Goal: Information Seeking & Learning: Learn about a topic

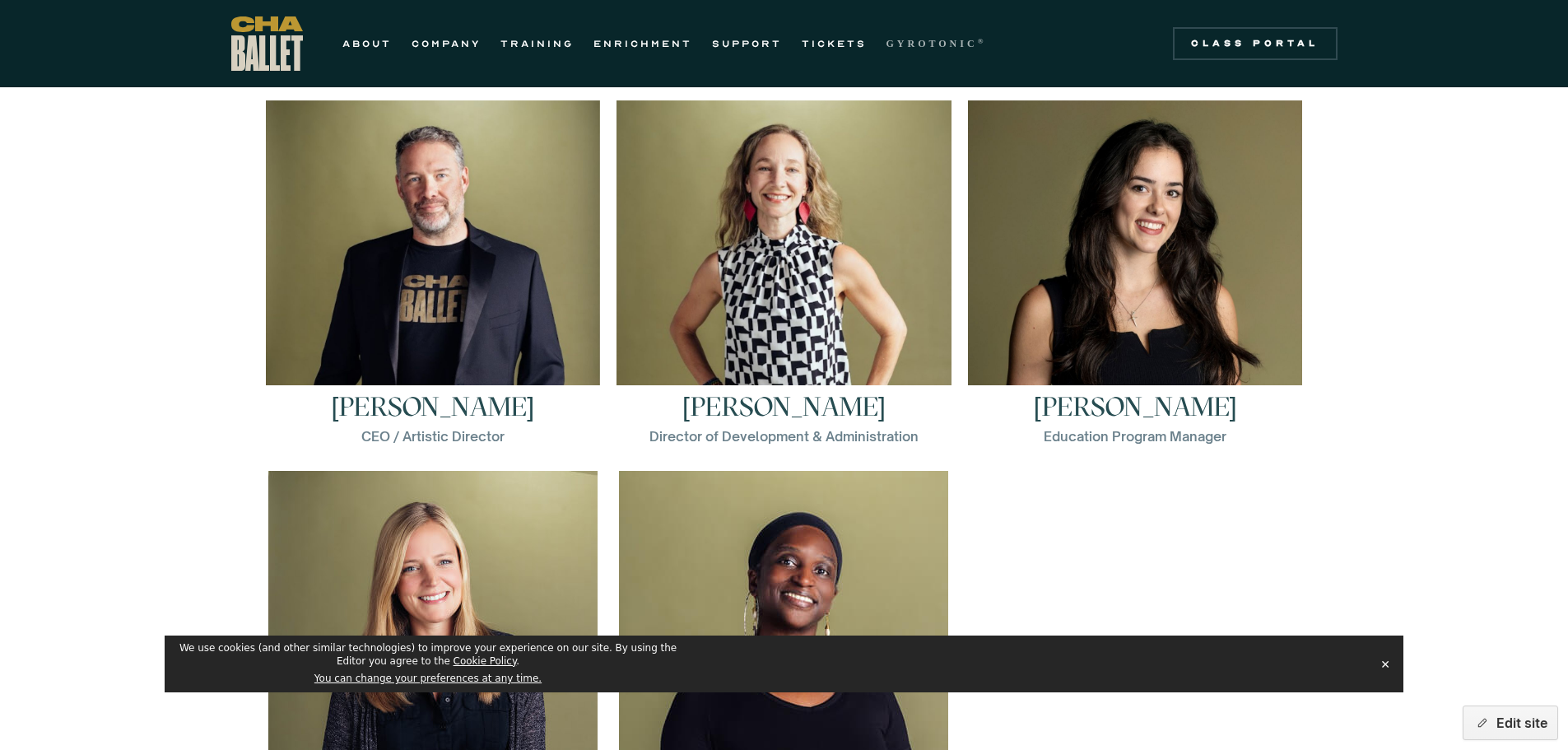
click at [918, 33] on link "GYROTONIC ®" at bounding box center [936, 43] width 100 height 20
click at [918, 44] on strong "GYROTONIC" at bounding box center [932, 44] width 92 height 11
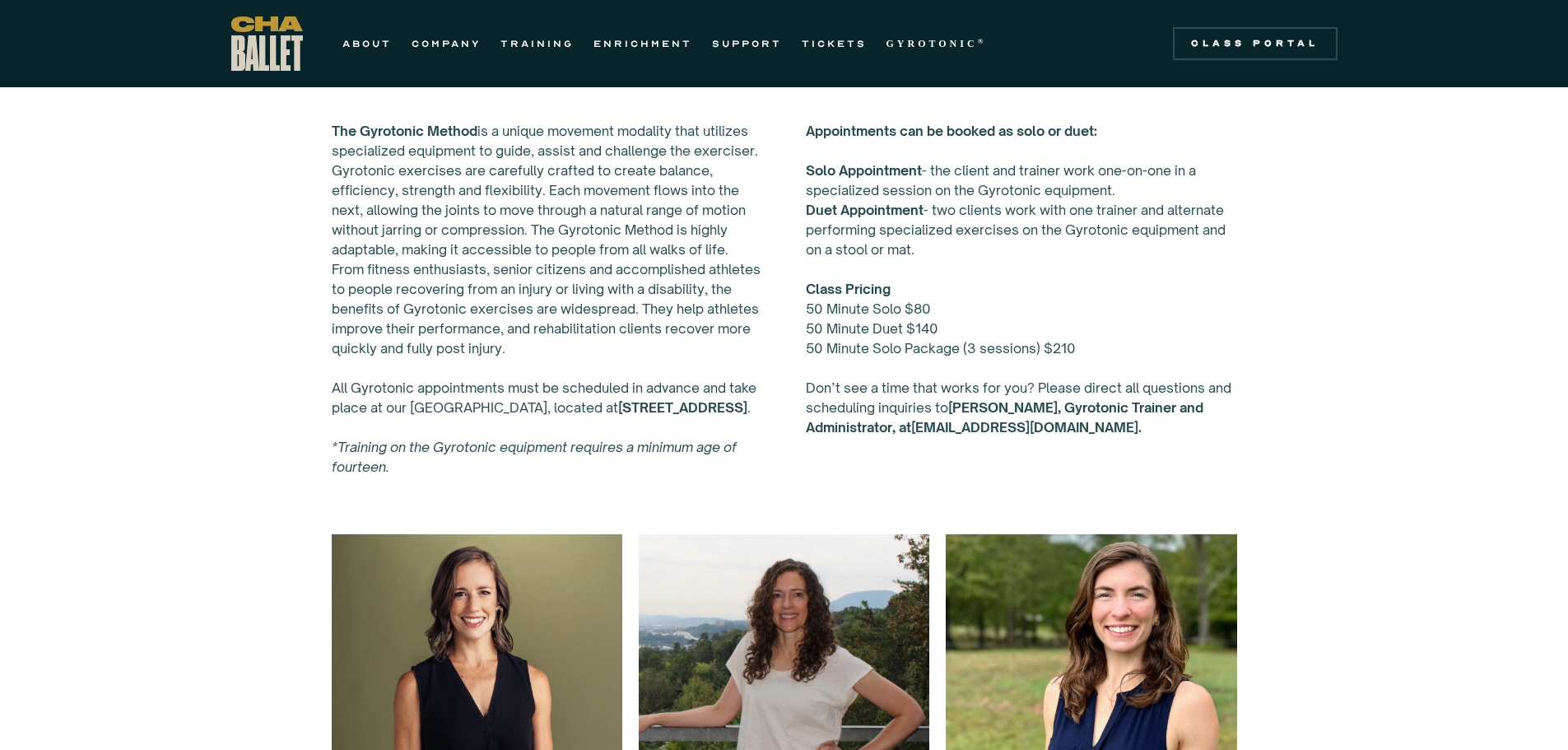
scroll to position [741, 0]
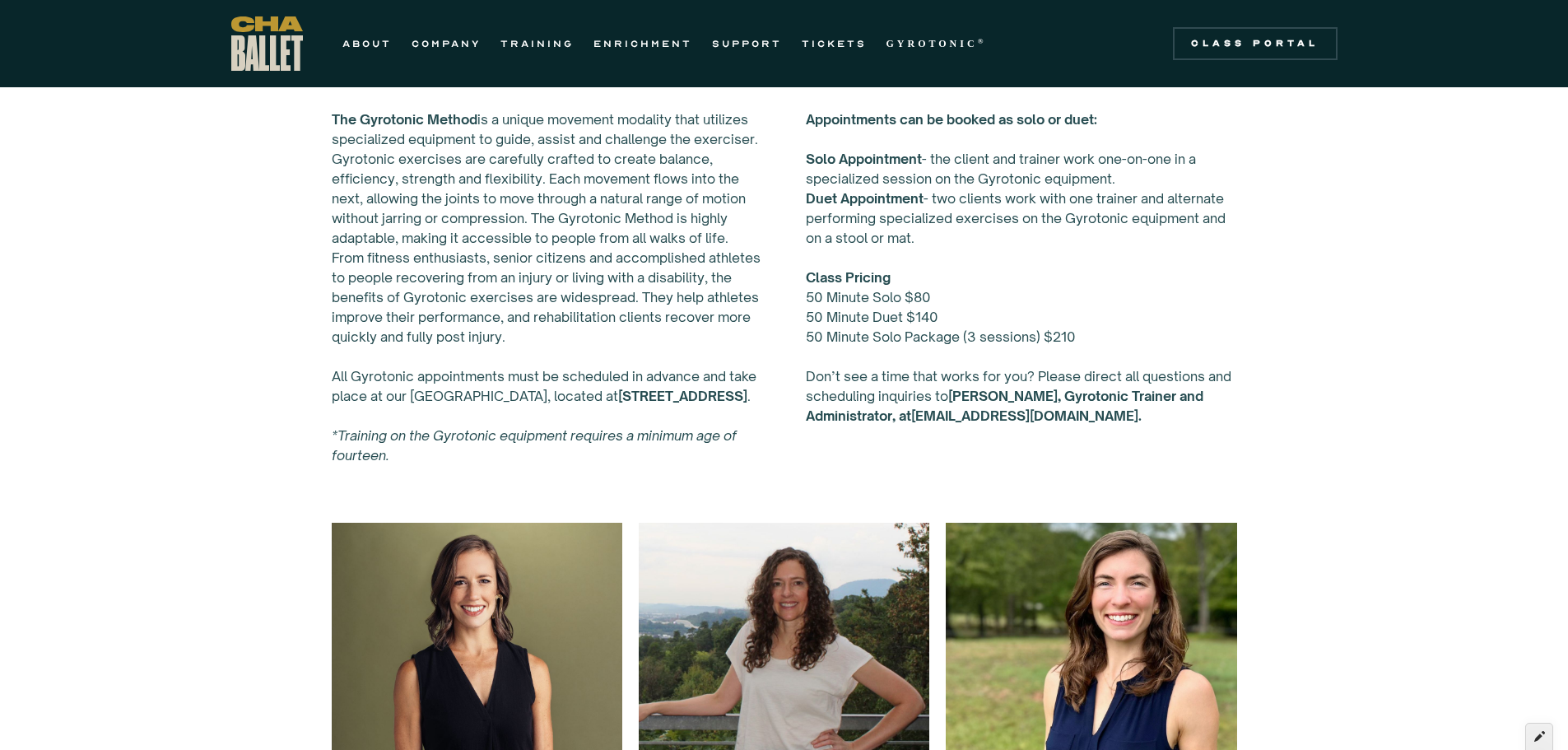
click at [1538, 732] on icon at bounding box center [1538, 736] width 10 height 11
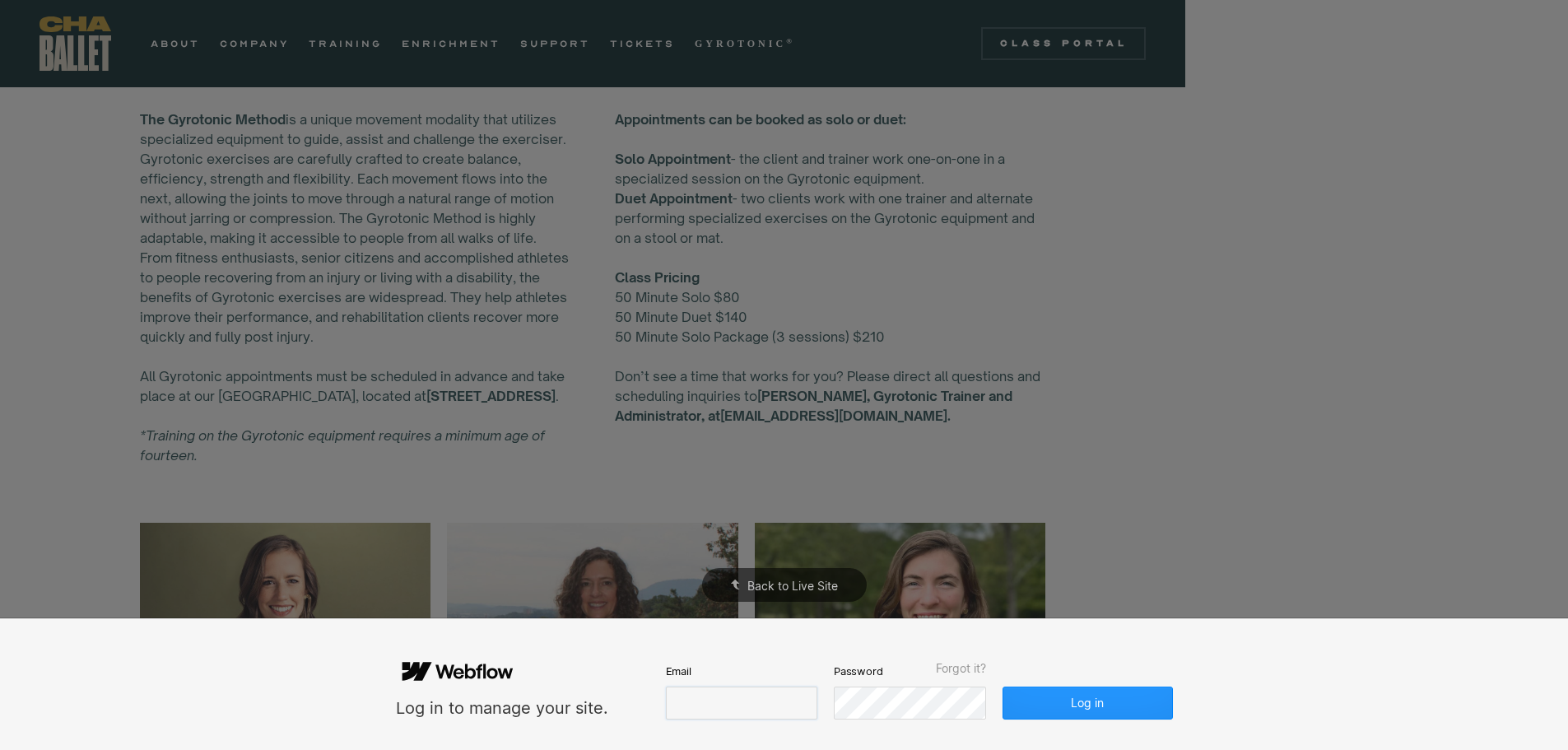
click at [670, 694] on input "email" at bounding box center [741, 703] width 152 height 33
type input "**********"
click at [1083, 699] on button "Log in" at bounding box center [1087, 703] width 169 height 33
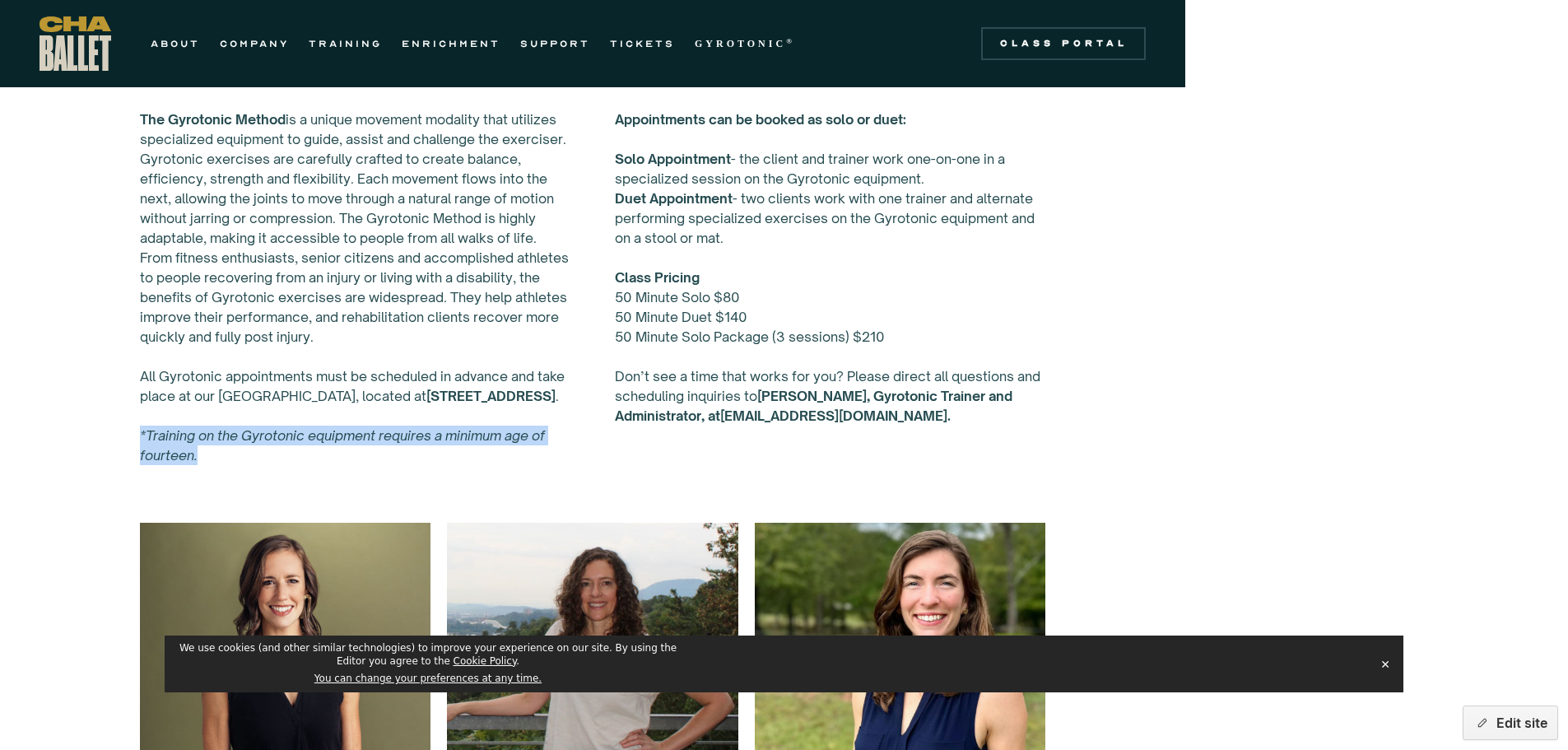
drag, startPoint x: 140, startPoint y: 434, endPoint x: 225, endPoint y: 455, distance: 87.6
click at [225, 455] on p "The Gyrotonic Method is a unique movement modality that utilizes specialized eq…" at bounding box center [356, 287] width 431 height 356
click at [1511, 721] on button "Edit site" at bounding box center [1510, 722] width 95 height 34
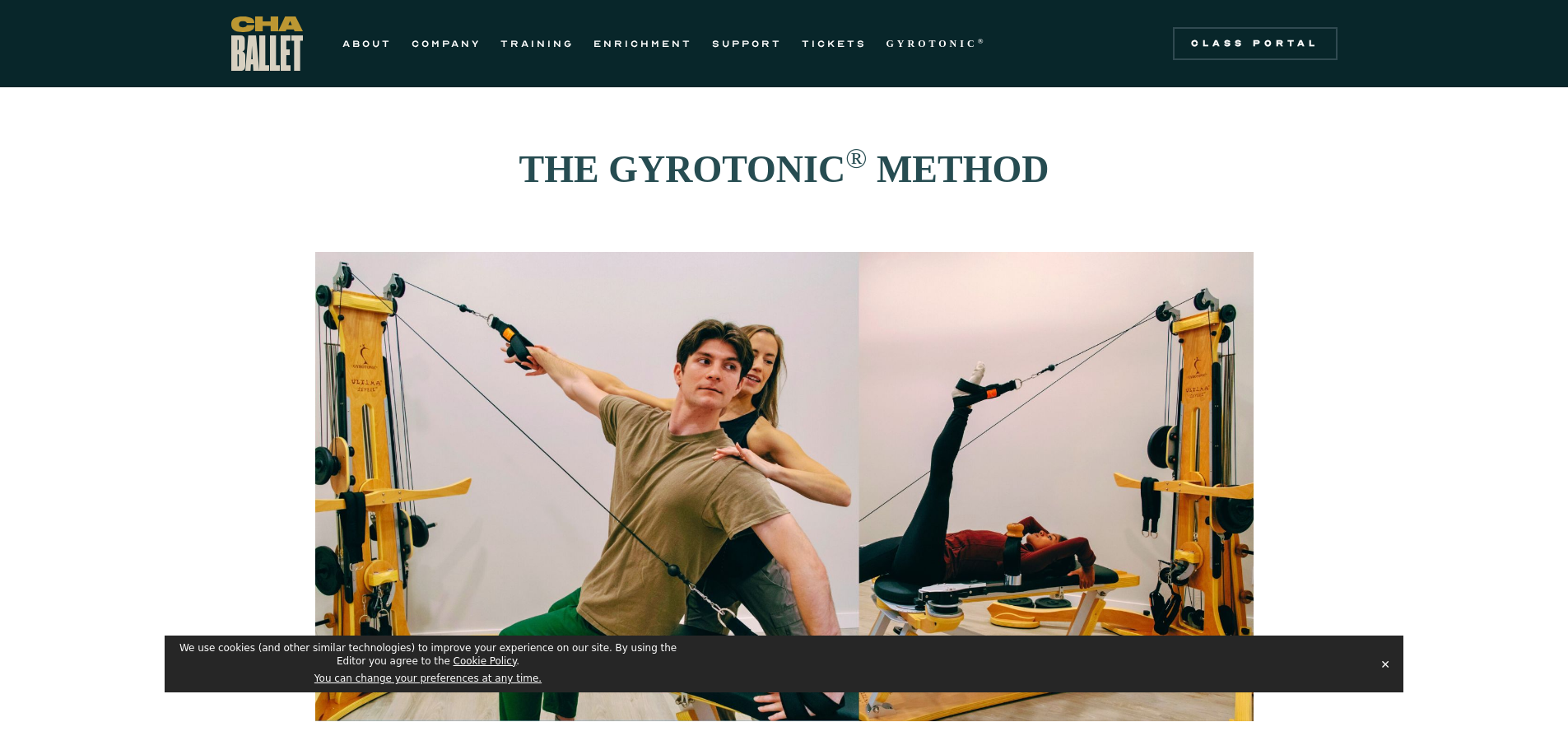
click at [1386, 668] on button "✕" at bounding box center [1385, 664] width 23 height 25
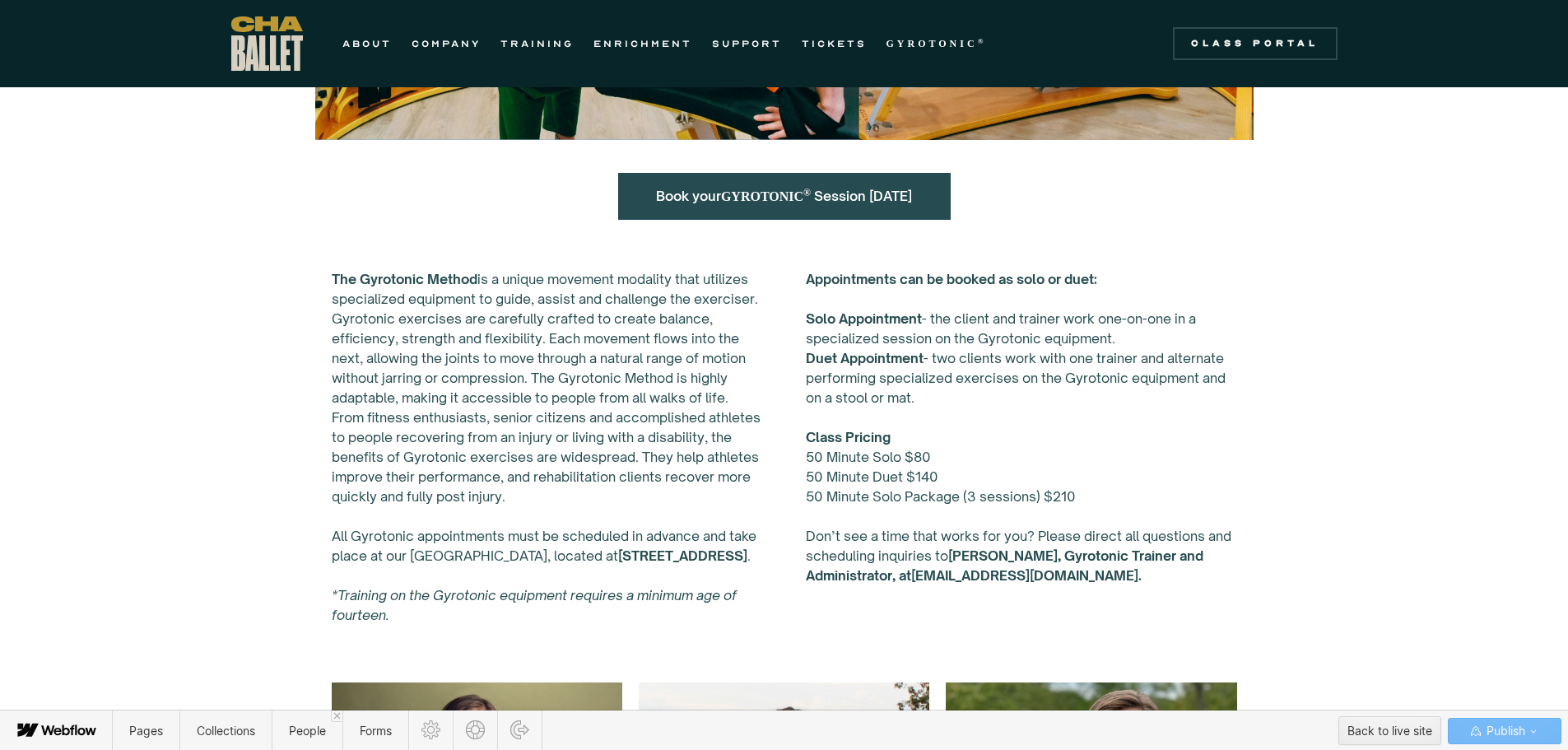
scroll to position [741, 0]
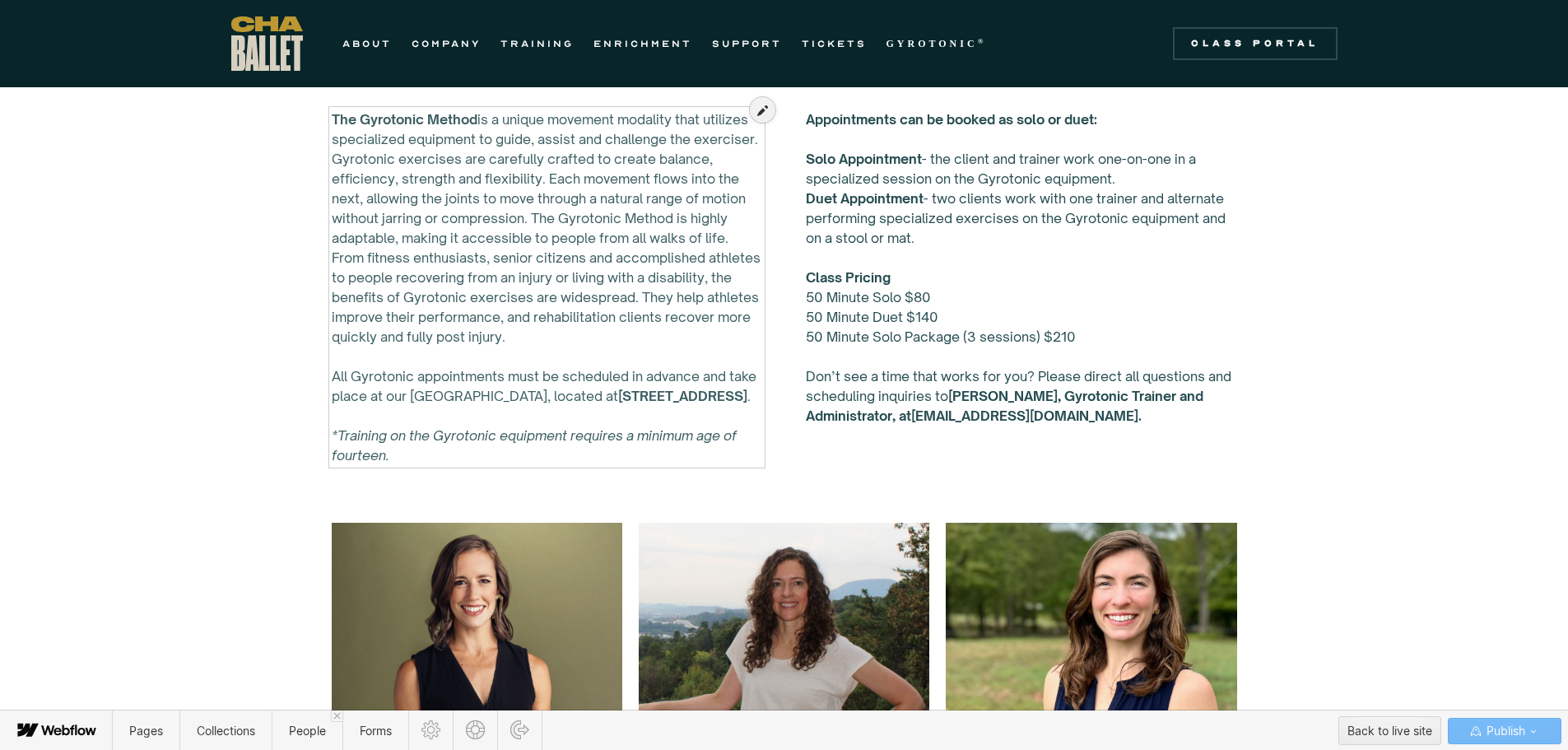
click at [362, 431] on div at bounding box center [547, 279] width 431 height 356
click at [755, 112] on div at bounding box center [762, 110] width 26 height 26
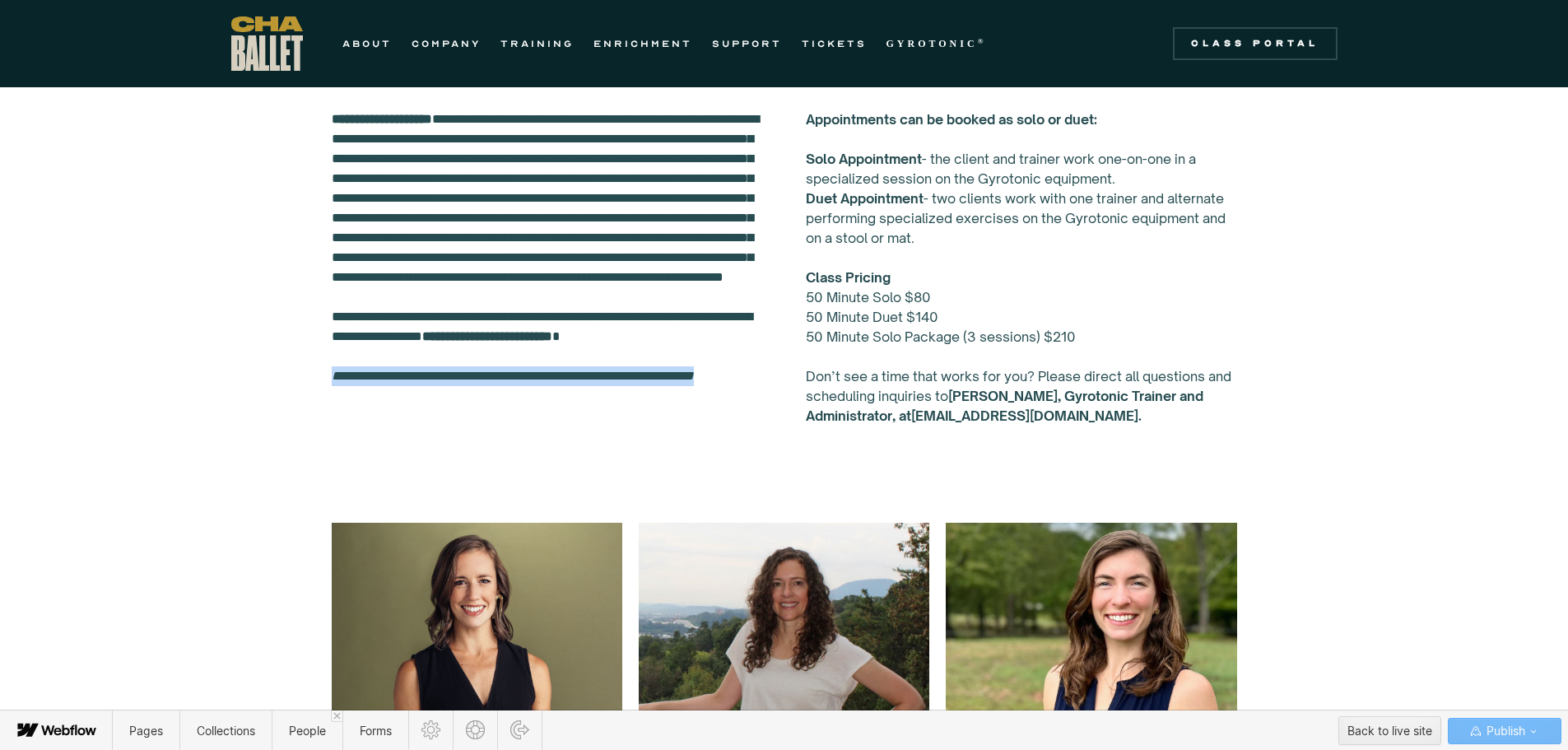
drag, startPoint x: 331, startPoint y: 428, endPoint x: 406, endPoint y: 464, distance: 83.2
click at [409, 464] on p "**********" at bounding box center [547, 287] width 431 height 356
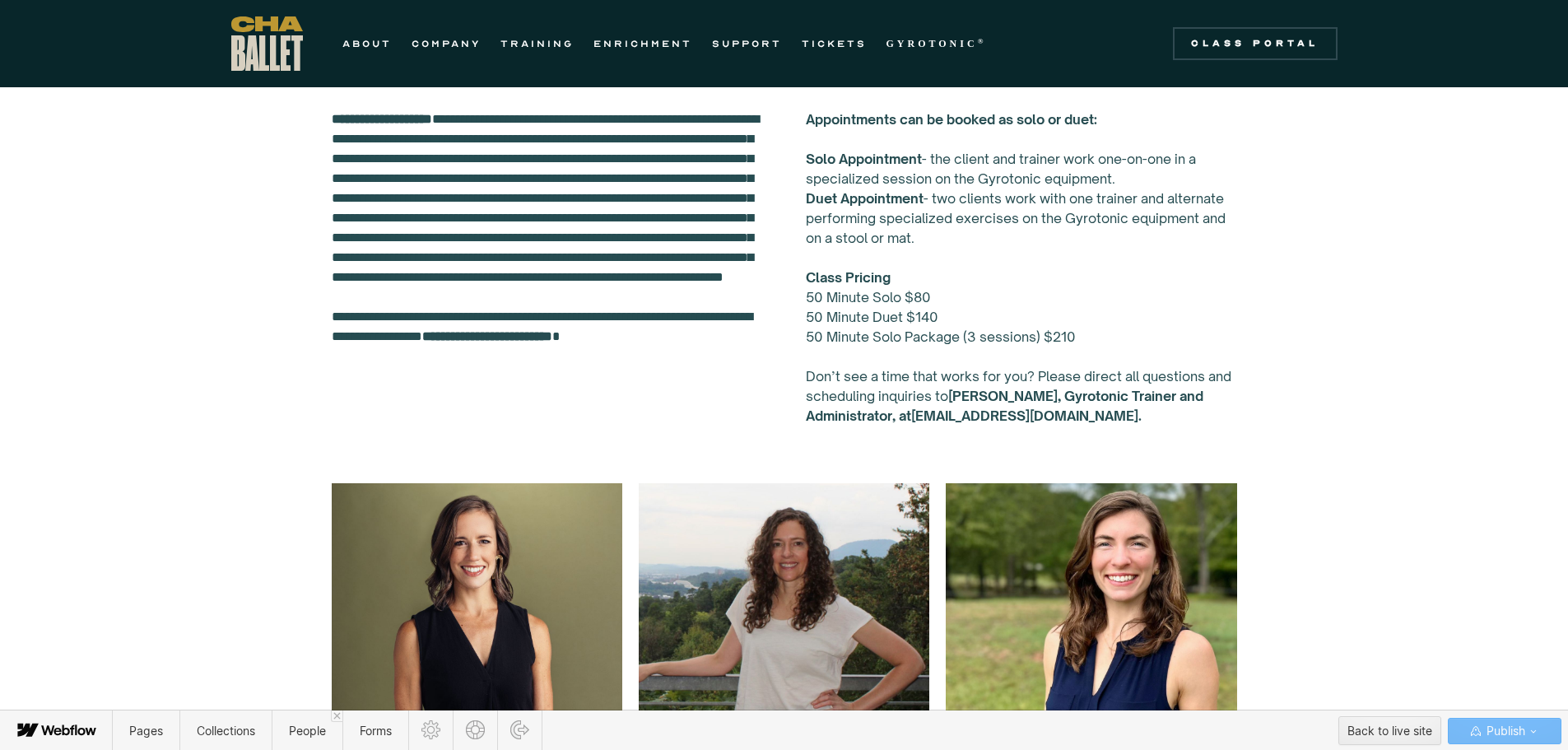
click at [1275, 730] on div "Pages Collections People Forms Back to live site Publish" at bounding box center [784, 731] width 1568 height 40
click at [1497, 727] on span "Publish" at bounding box center [1504, 731] width 42 height 25
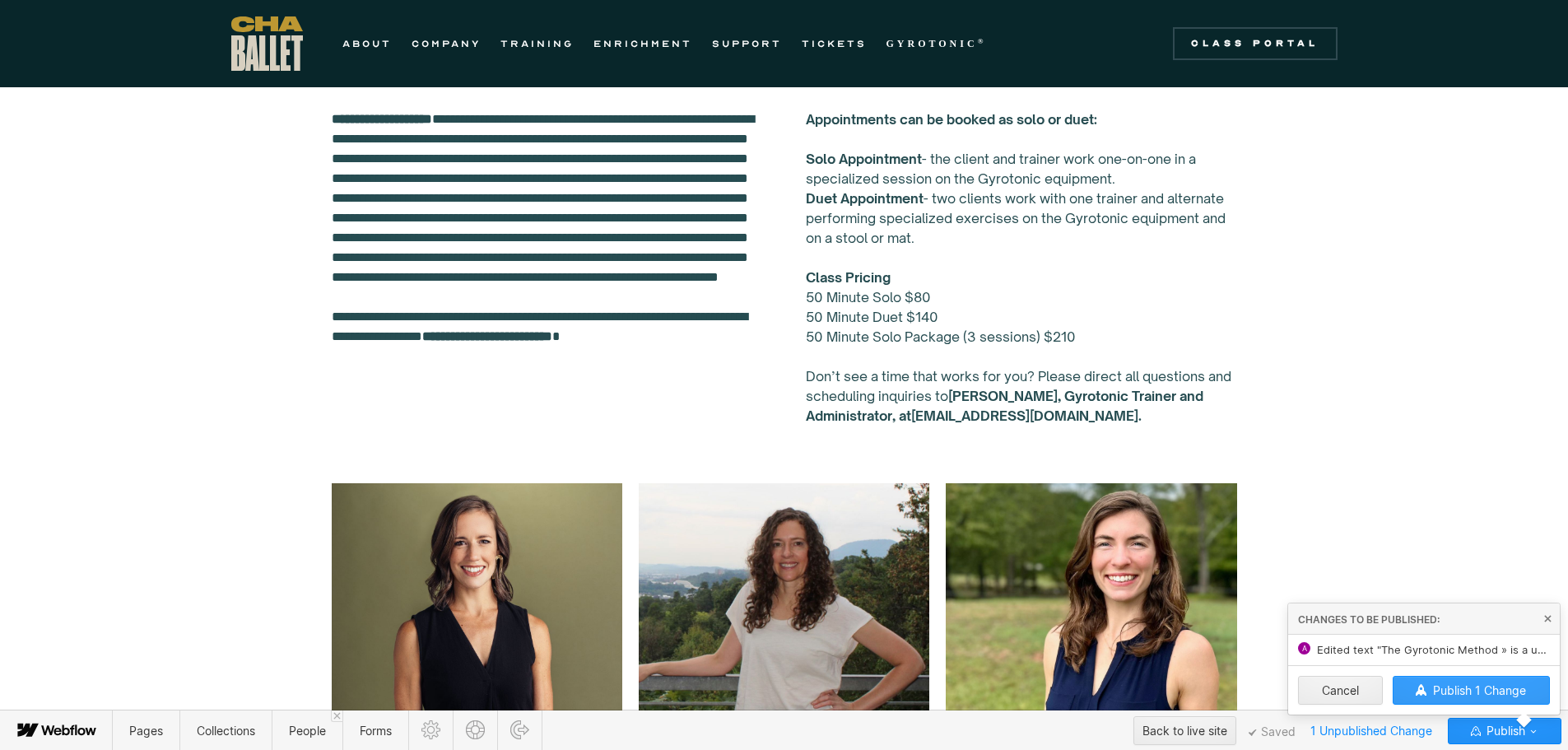
click at [1487, 683] on span "Publish 1 Change" at bounding box center [1479, 690] width 93 height 14
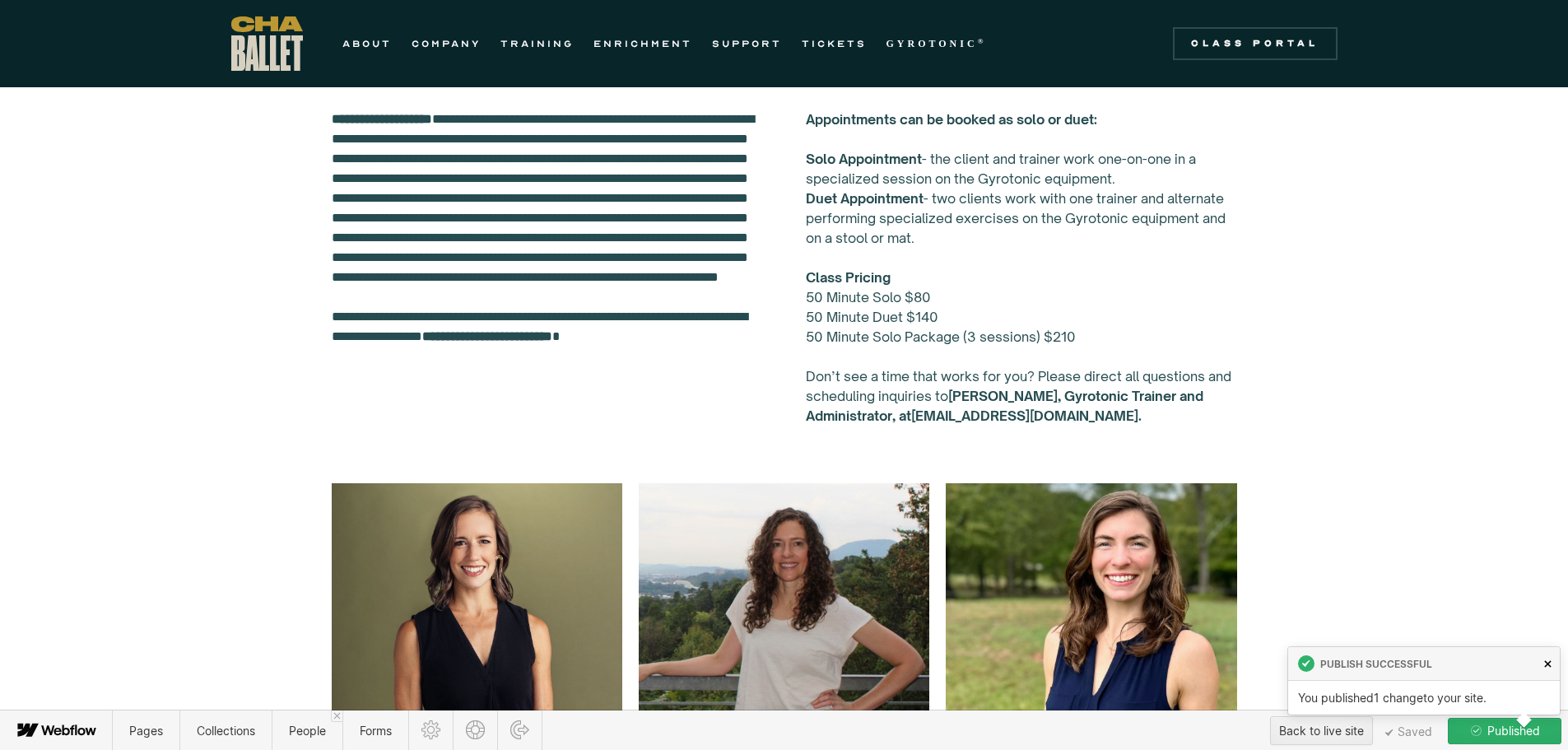
click at [1551, 664] on icon at bounding box center [1548, 664] width 8 height 8
